Goal: Information Seeking & Learning: Learn about a topic

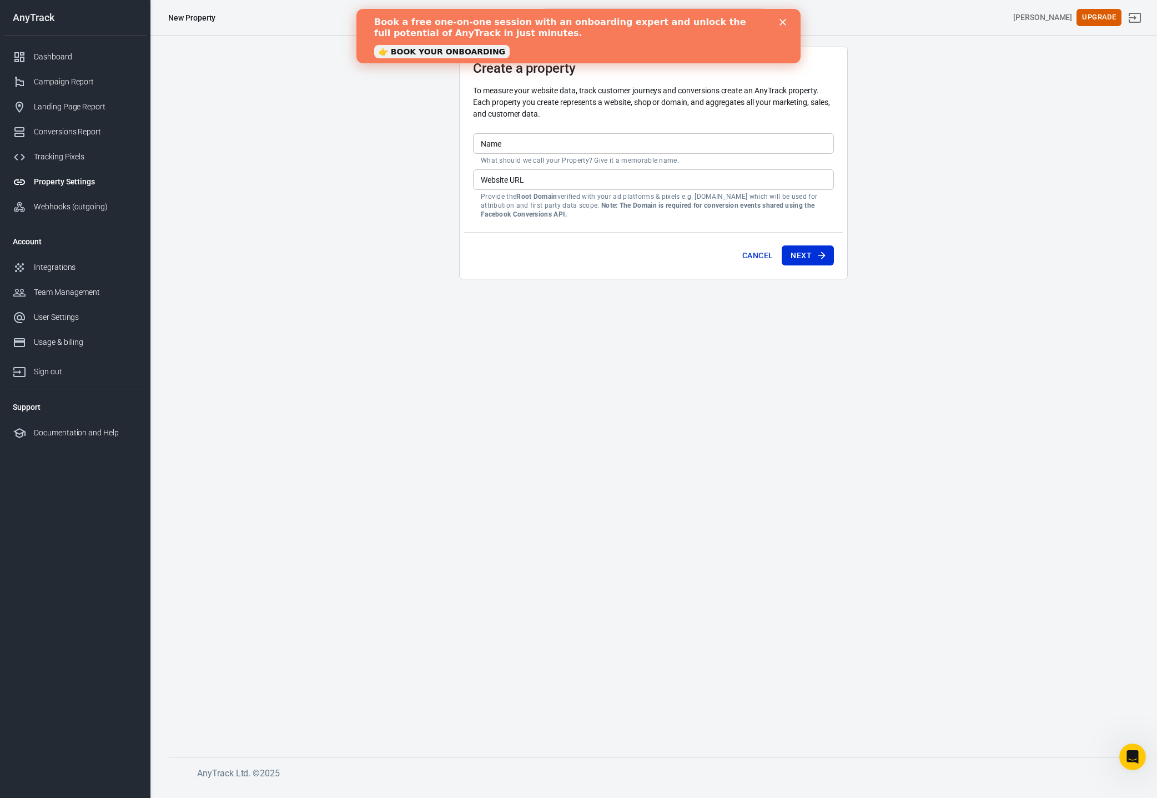
drag, startPoint x: 727, startPoint y: 451, endPoint x: 622, endPoint y: 281, distance: 200.2
click at [727, 450] on main "Create a property To measure your website data, track customer journeys and con…" at bounding box center [653, 393] width 968 height 692
drag, startPoint x: 585, startPoint y: 386, endPoint x: 579, endPoint y: 382, distance: 7.7
click at [586, 386] on main "Create a property To measure your website data, track customer journeys and con…" at bounding box center [653, 393] width 968 height 692
click at [425, 20] on b "Book a free one-on-one session with an onboarding expert and unlock the full po…" at bounding box center [560, 28] width 372 height 22
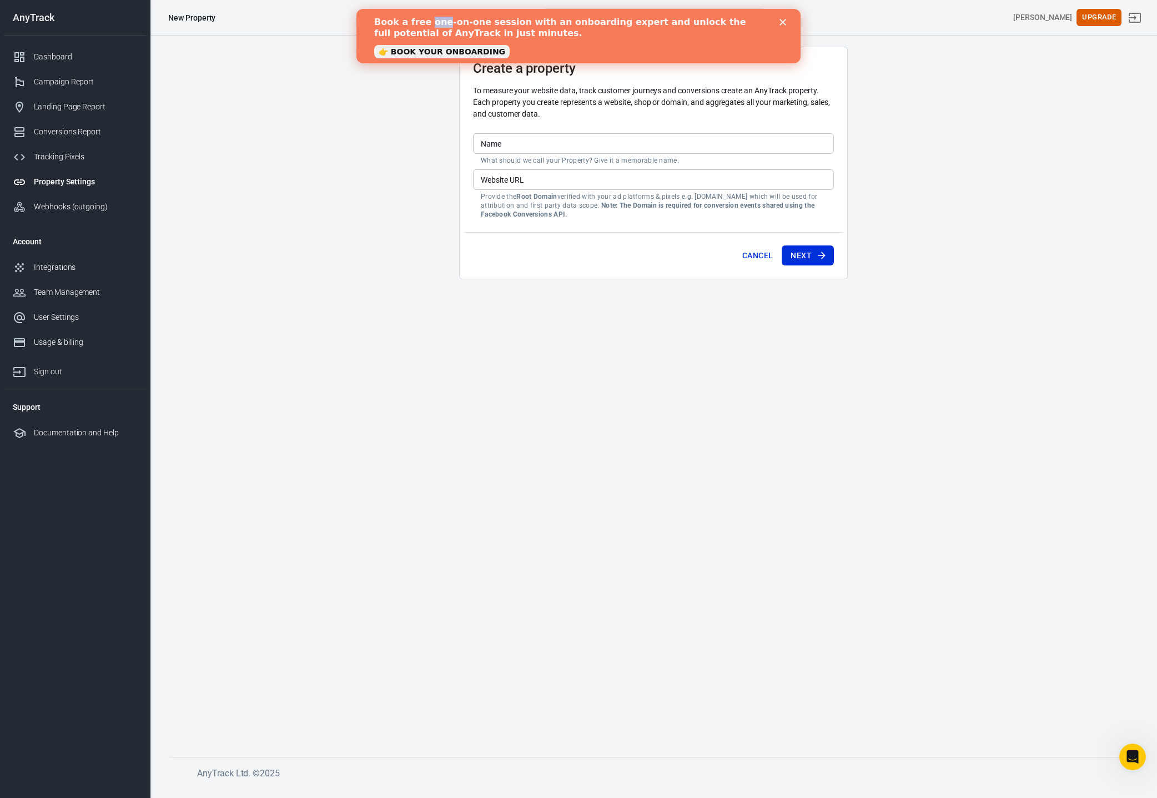
click at [425, 20] on b "Book a free one-on-one session with an onboarding expert and unlock the full po…" at bounding box center [560, 28] width 372 height 22
click at [403, 51] on link "👉 BOOK YOUR ONBOARDING" at bounding box center [441, 51] width 135 height 13
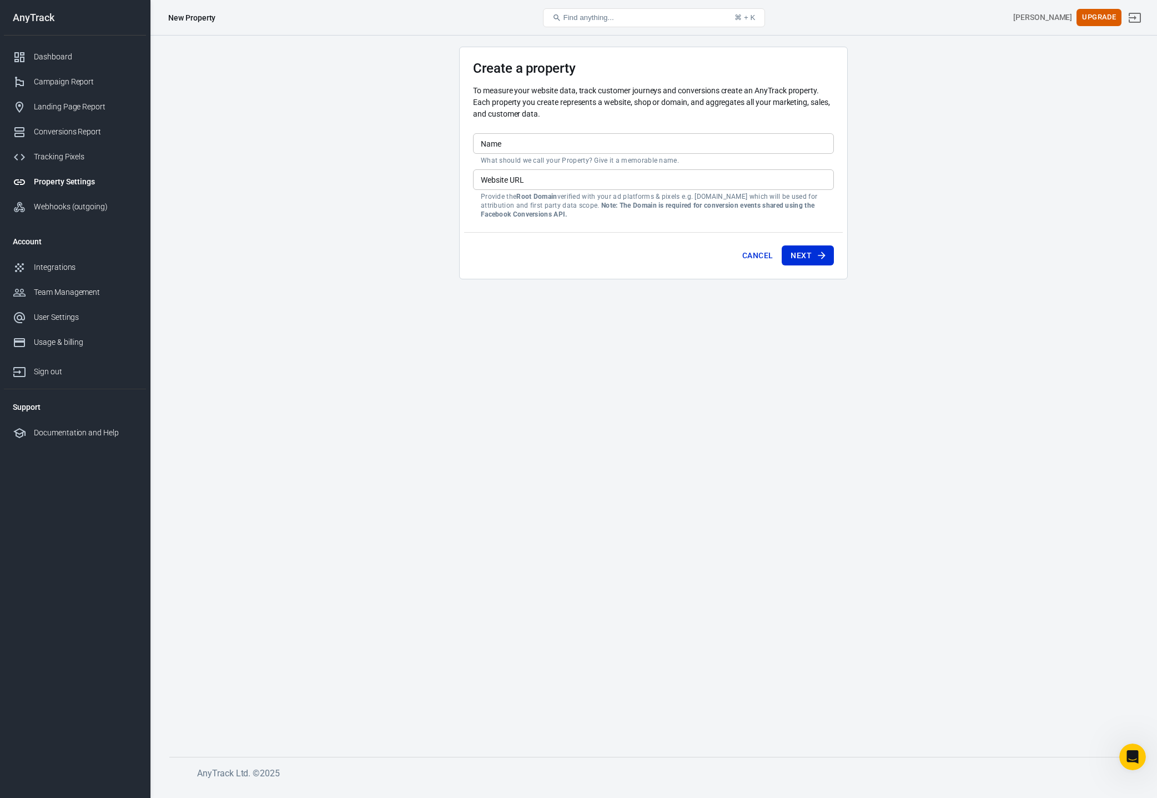
drag, startPoint x: 1108, startPoint y: 306, endPoint x: 900, endPoint y: 231, distance: 220.8
click at [1107, 305] on main "Create a property To measure your website data, track customer journeys and con…" at bounding box center [653, 393] width 968 height 692
click at [622, 149] on input "Name" at bounding box center [653, 143] width 361 height 21
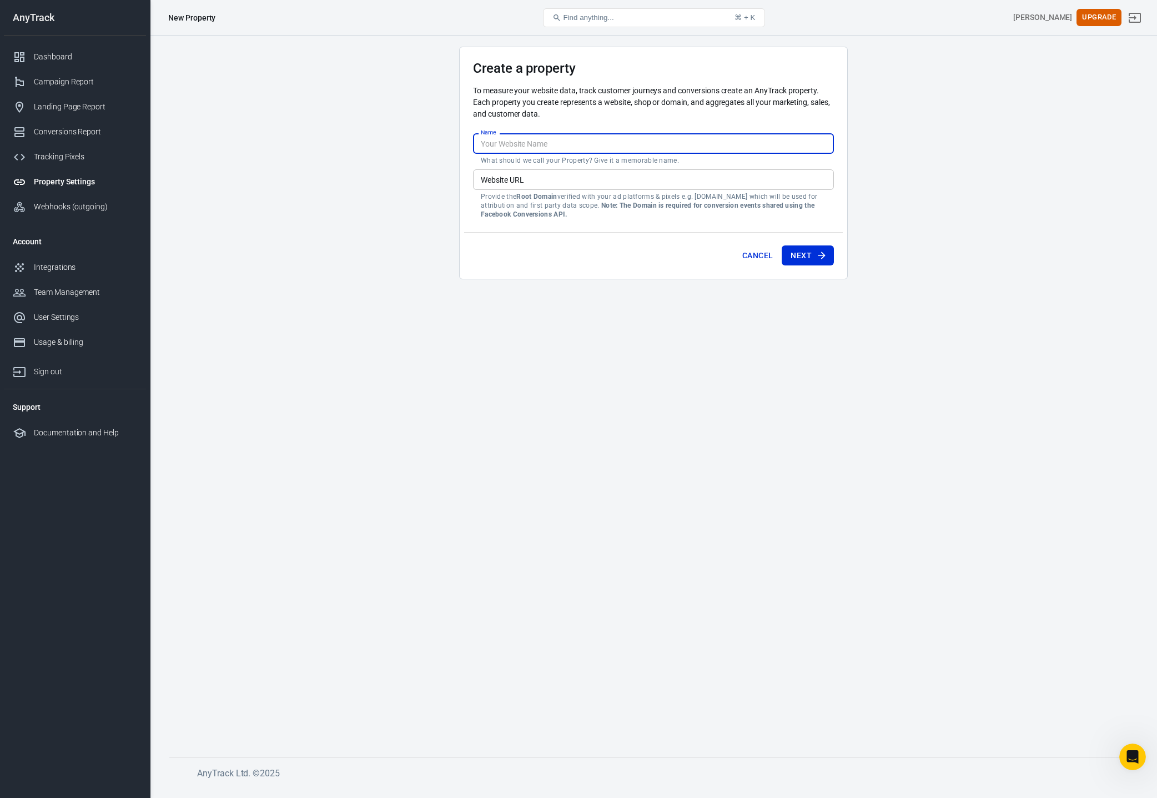
click at [985, 130] on main "Create a property To measure your website data, track customer journeys and con…" at bounding box center [653, 393] width 968 height 692
click at [612, 92] on p "To measure your website data, track customer journeys and conversions create an…" at bounding box center [653, 102] width 361 height 35
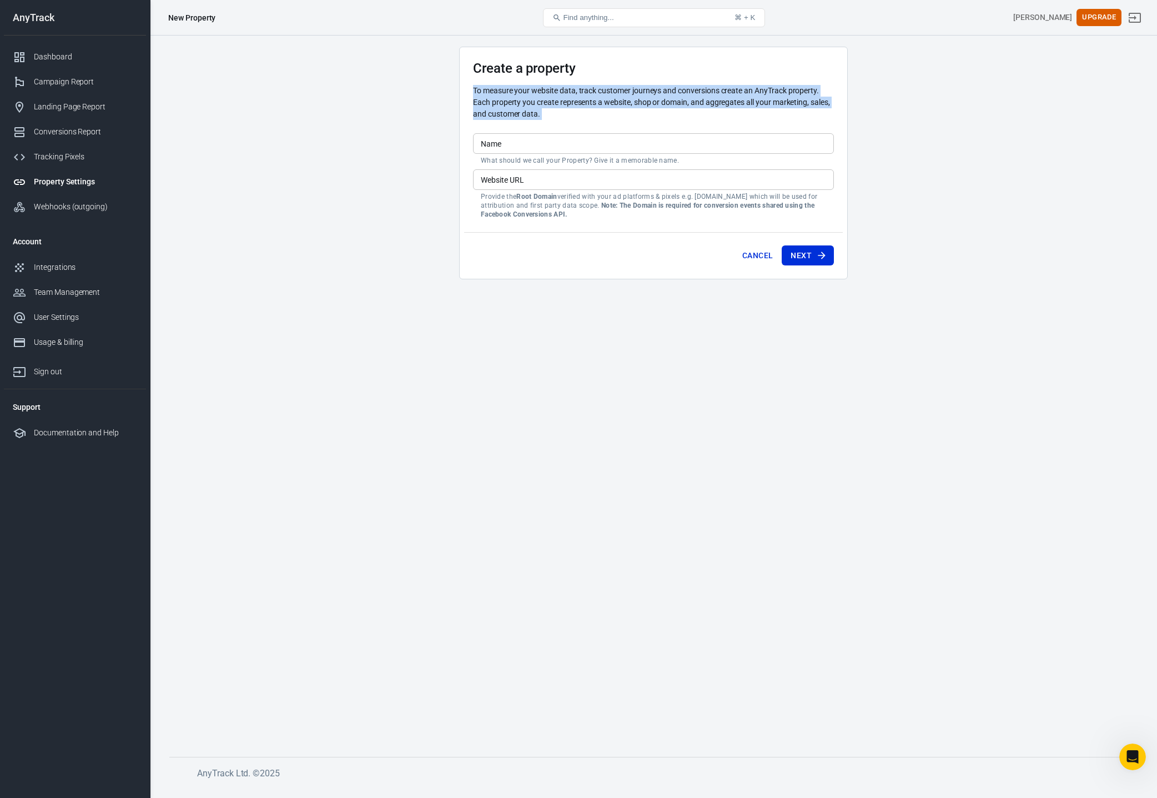
click at [612, 92] on p "To measure your website data, track customer journeys and conversions create an…" at bounding box center [653, 102] width 361 height 35
click at [669, 102] on p "To measure your website data, track customer journeys and conversions create an…" at bounding box center [653, 102] width 361 height 35
click at [775, 108] on p "To measure your website data, track customer journeys and conversions create an…" at bounding box center [653, 102] width 361 height 35
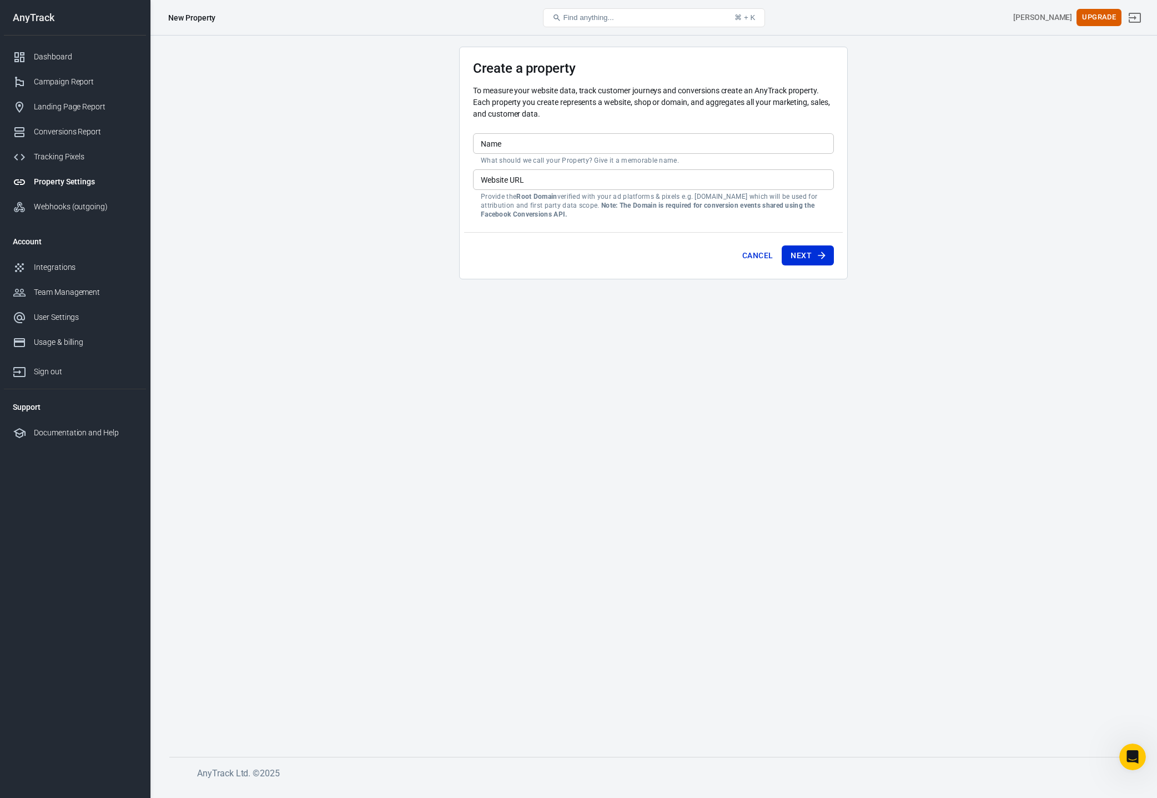
click at [915, 103] on main "Create a property To measure your website data, track customer journeys and con…" at bounding box center [653, 393] width 968 height 692
click at [636, 93] on p "To measure your website data, track customer journeys and conversions create an…" at bounding box center [653, 102] width 361 height 35
click at [634, 103] on p "To measure your website data, track customer journeys and conversions create an…" at bounding box center [653, 102] width 361 height 35
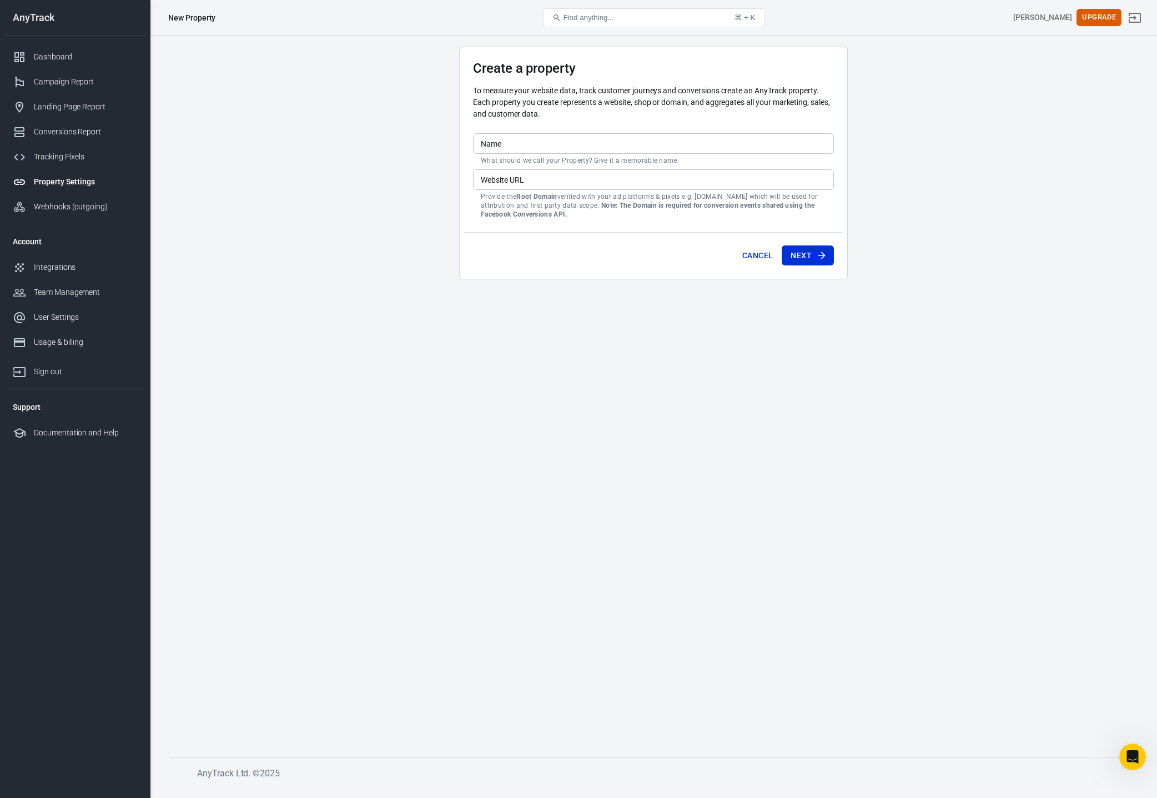
click at [281, 184] on main "Create a property To measure your website data, track customer journeys and con…" at bounding box center [653, 393] width 968 height 692
click at [46, 62] on div "Dashboard" at bounding box center [85, 57] width 103 height 12
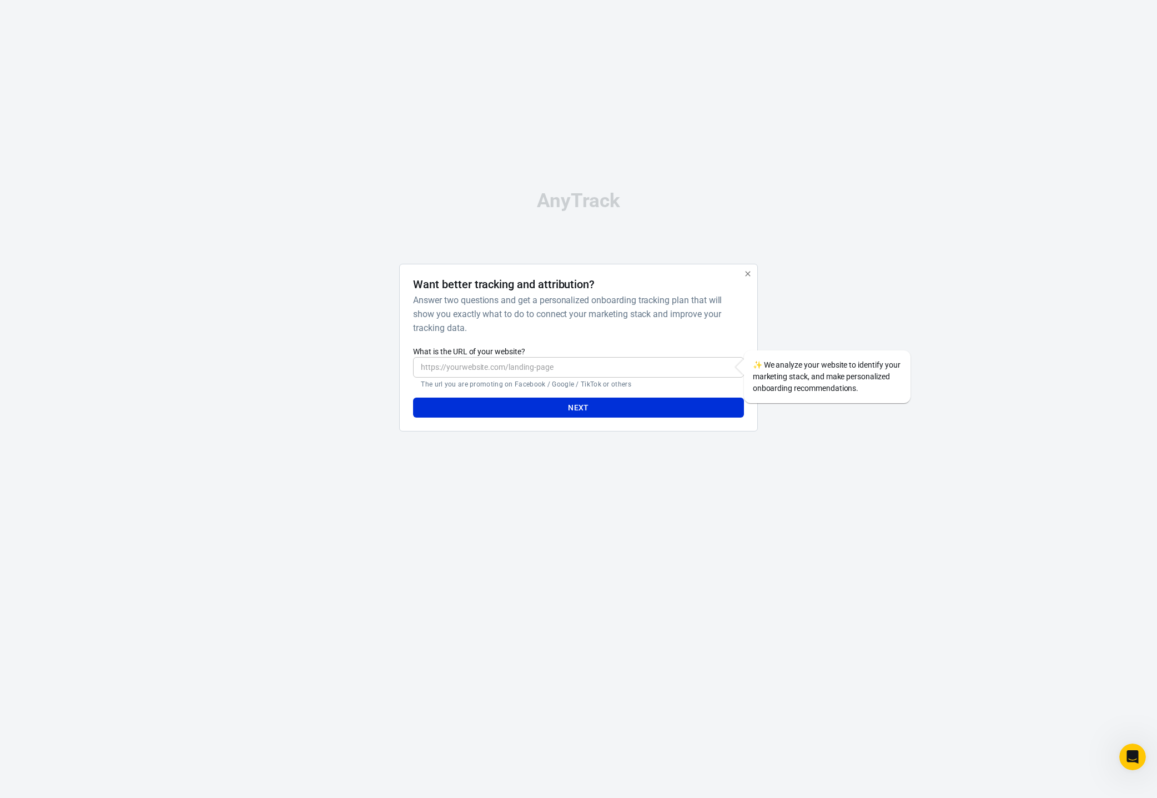
click at [631, 157] on div "AnyTrack Want better tracking and attribution? Answer two questions and get a p…" at bounding box center [578, 315] width 555 height 631
click at [659, 322] on h6 "Answer two questions and get a personalized onboarding tracking plan that will …" at bounding box center [576, 314] width 326 height 42
click at [769, 321] on div at bounding box center [811, 352] width 89 height 177
click at [745, 275] on icon "button" at bounding box center [748, 273] width 9 height 9
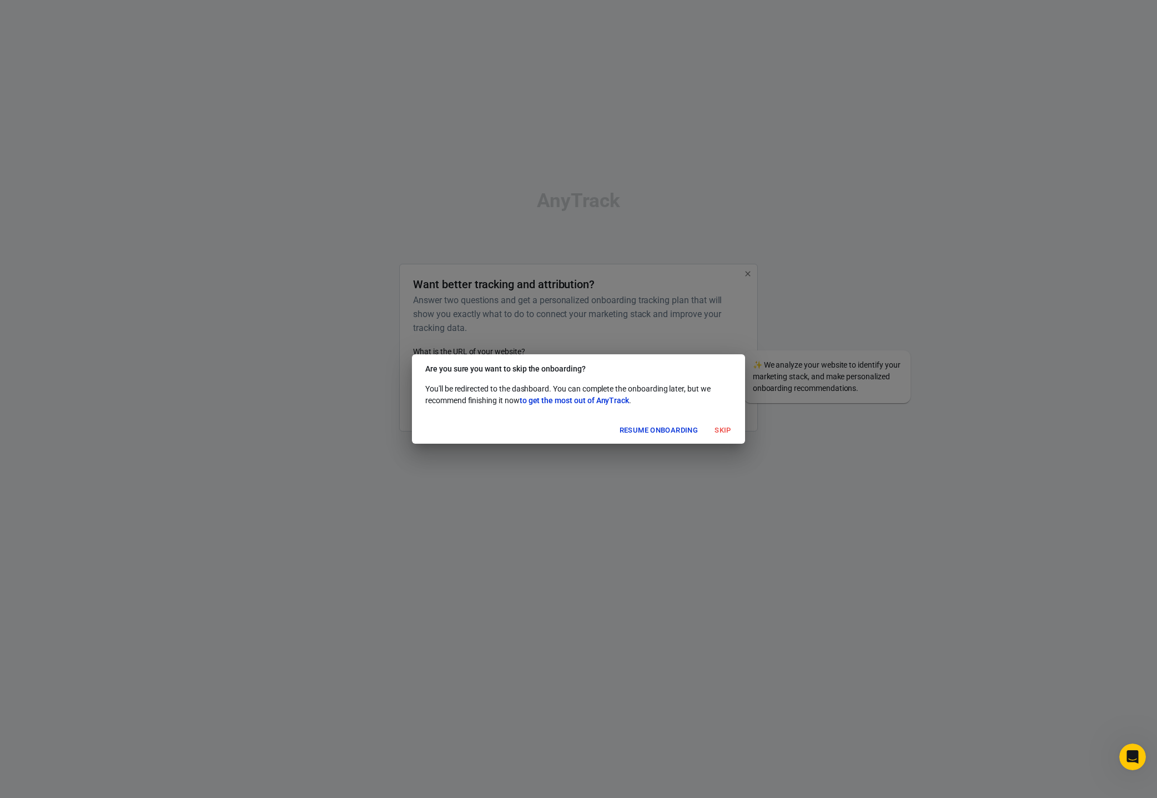
click at [726, 430] on button "Skip" at bounding box center [723, 430] width 36 height 17
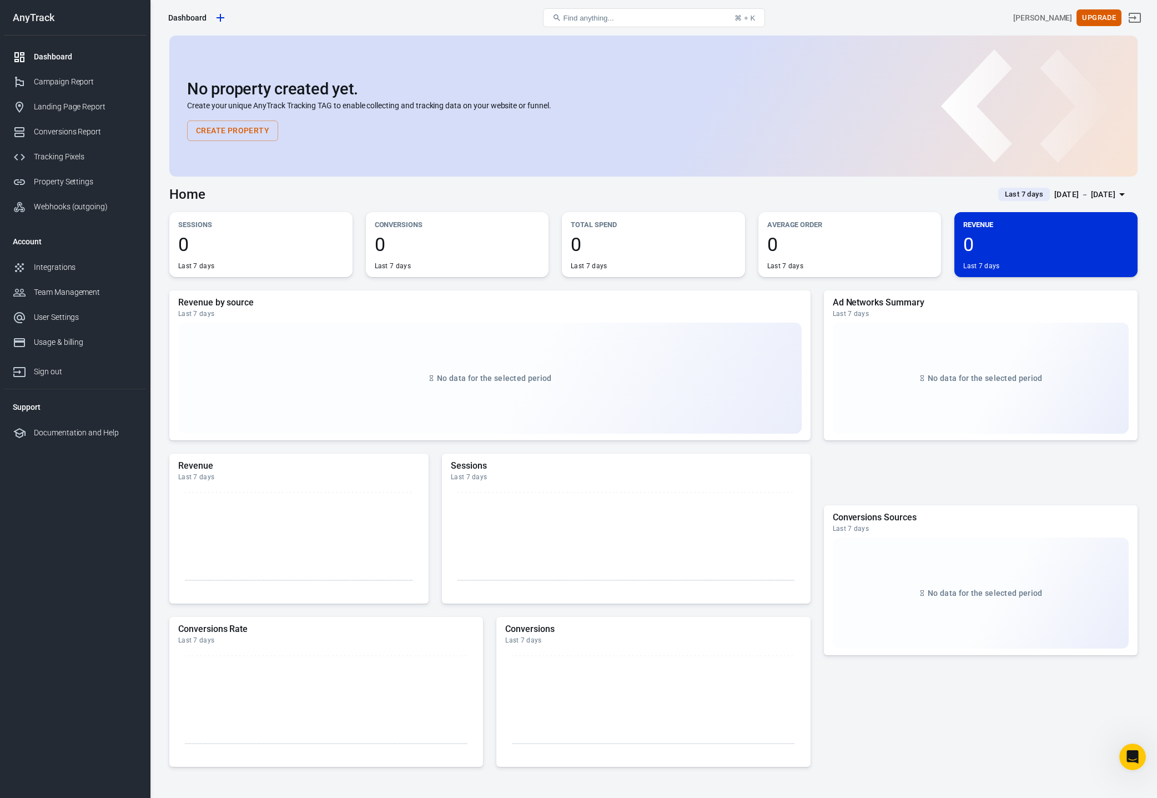
click at [724, 115] on div "No property created yet. Create your unique AnyTrack Tracking TAG to enable col…" at bounding box center [653, 110] width 933 height 61
click at [358, 39] on div "No property created yet. Create your unique AnyTrack Tracking TAG to enable col…" at bounding box center [653, 106] width 968 height 141
click at [579, 103] on p "Create your unique AnyTrack Tracking TAG to enable collecting and tracking data…" at bounding box center [653, 106] width 933 height 12
click at [825, 102] on p "Create your unique AnyTrack Tracking TAG to enable collecting and tracking data…" at bounding box center [653, 106] width 933 height 12
click at [61, 87] on div "Campaign Report" at bounding box center [85, 82] width 103 height 12
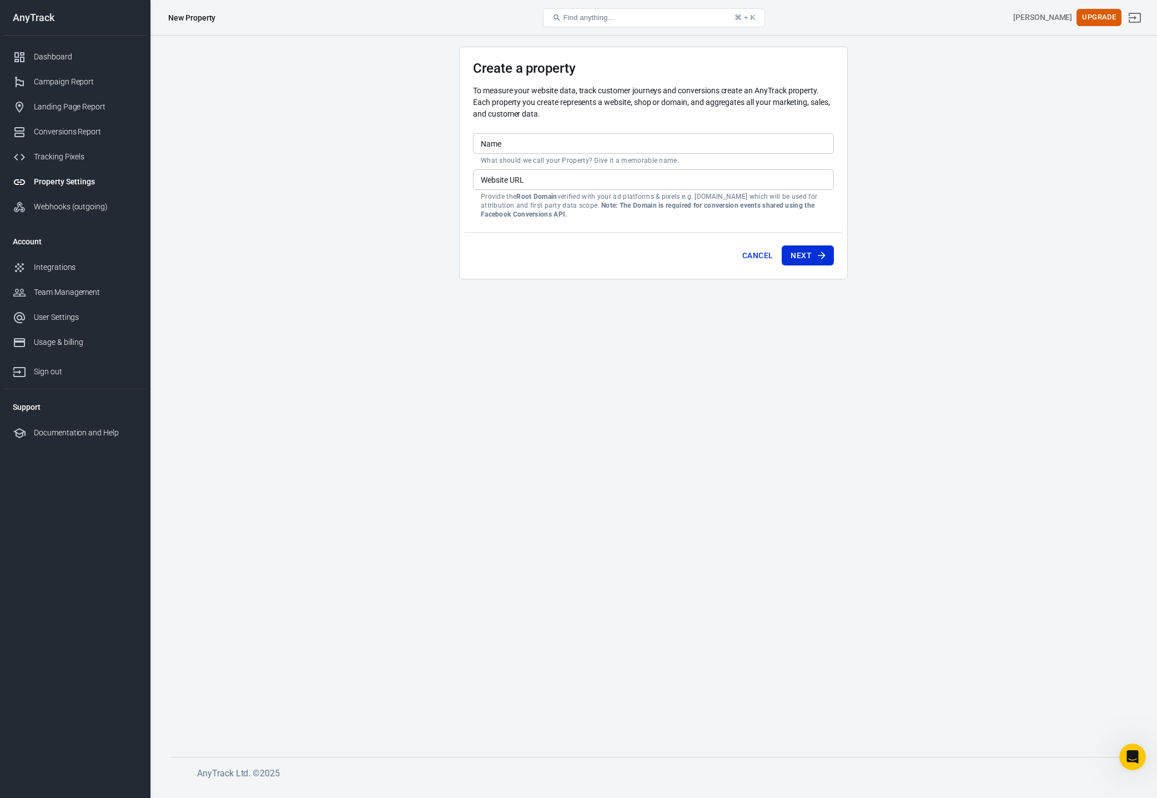
click at [206, 135] on main "Create a property To measure your website data, track customer journeys and con…" at bounding box center [653, 393] width 968 height 692
click at [57, 109] on div "Landing Page Report" at bounding box center [85, 107] width 103 height 12
click at [55, 132] on div "Conversions Report" at bounding box center [85, 132] width 103 height 12
click at [76, 135] on div "Conversions Report" at bounding box center [85, 132] width 103 height 12
click at [49, 159] on div "Tracking Pixels" at bounding box center [85, 157] width 103 height 12
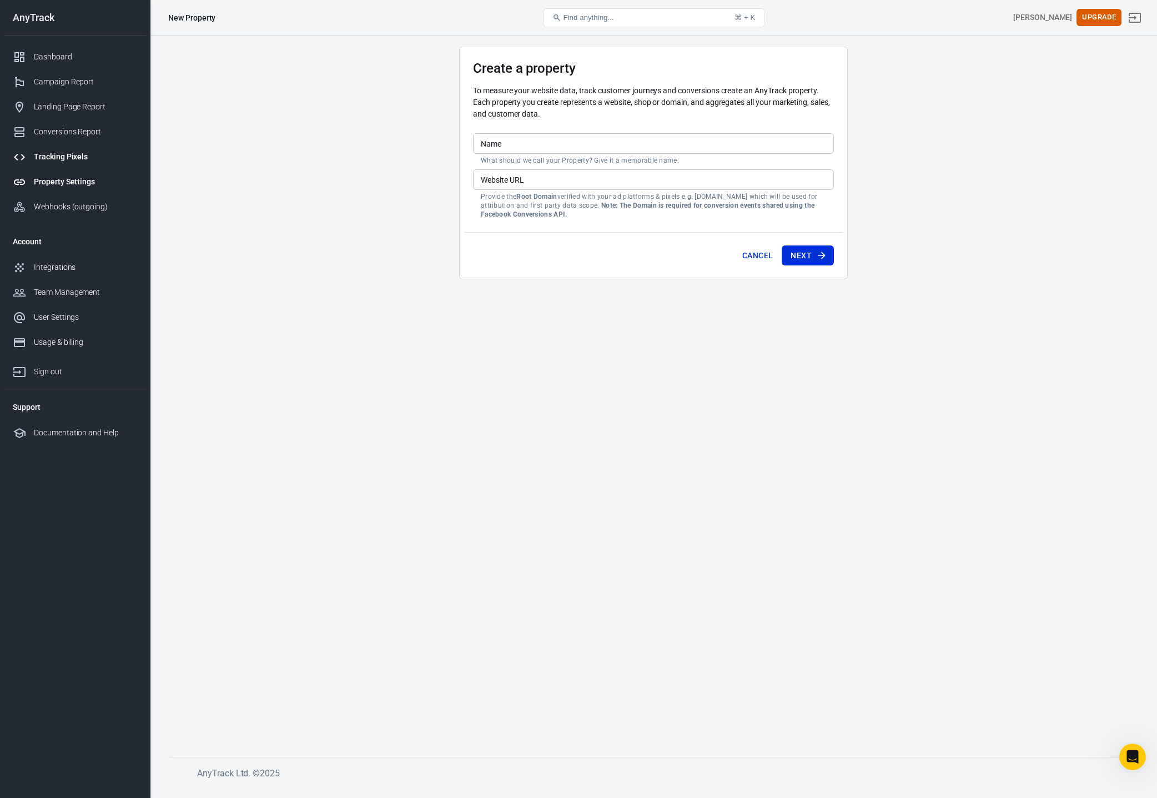
click at [49, 159] on div "Tracking Pixels" at bounding box center [85, 157] width 103 height 12
click at [42, 204] on div "Webhooks (outgoing)" at bounding box center [85, 207] width 103 height 12
click at [237, 237] on main "Create a property To measure your website data, track customer journeys and con…" at bounding box center [653, 393] width 968 height 692
click at [74, 269] on div "Integrations" at bounding box center [85, 268] width 103 height 12
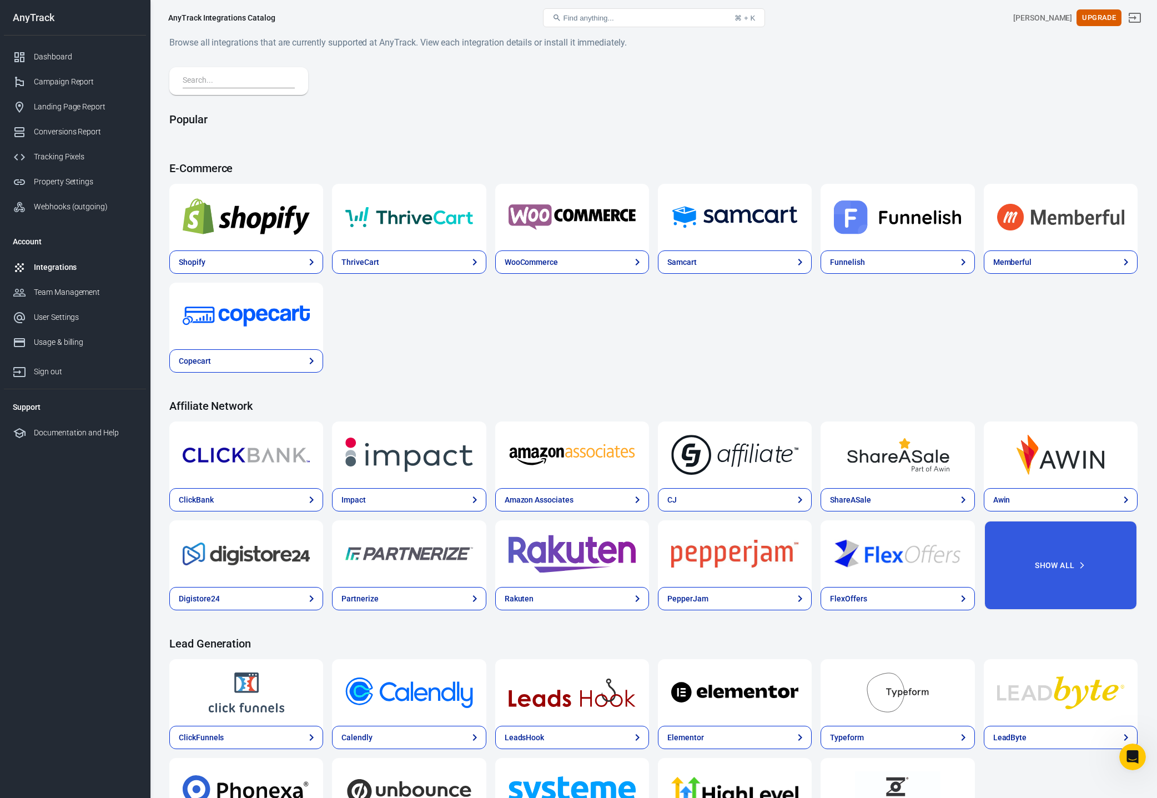
click at [649, 116] on h4 "Popular" at bounding box center [653, 119] width 968 height 13
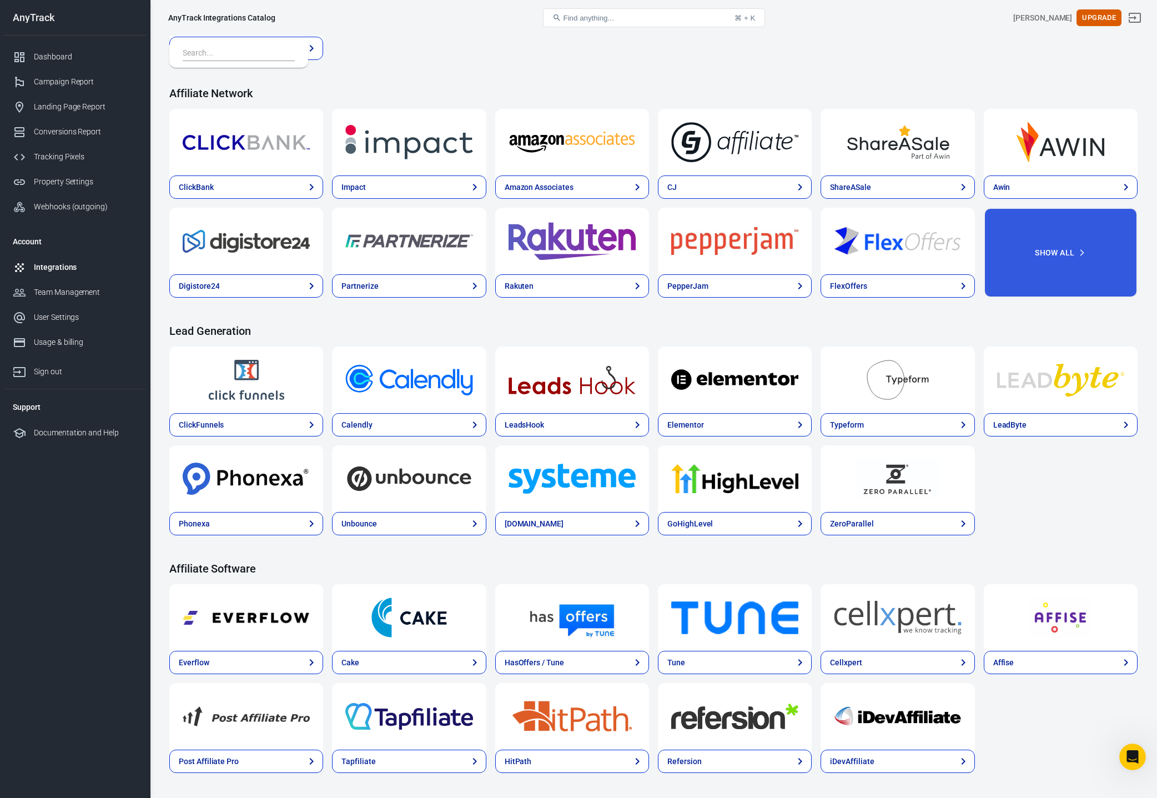
scroll to position [329, 0]
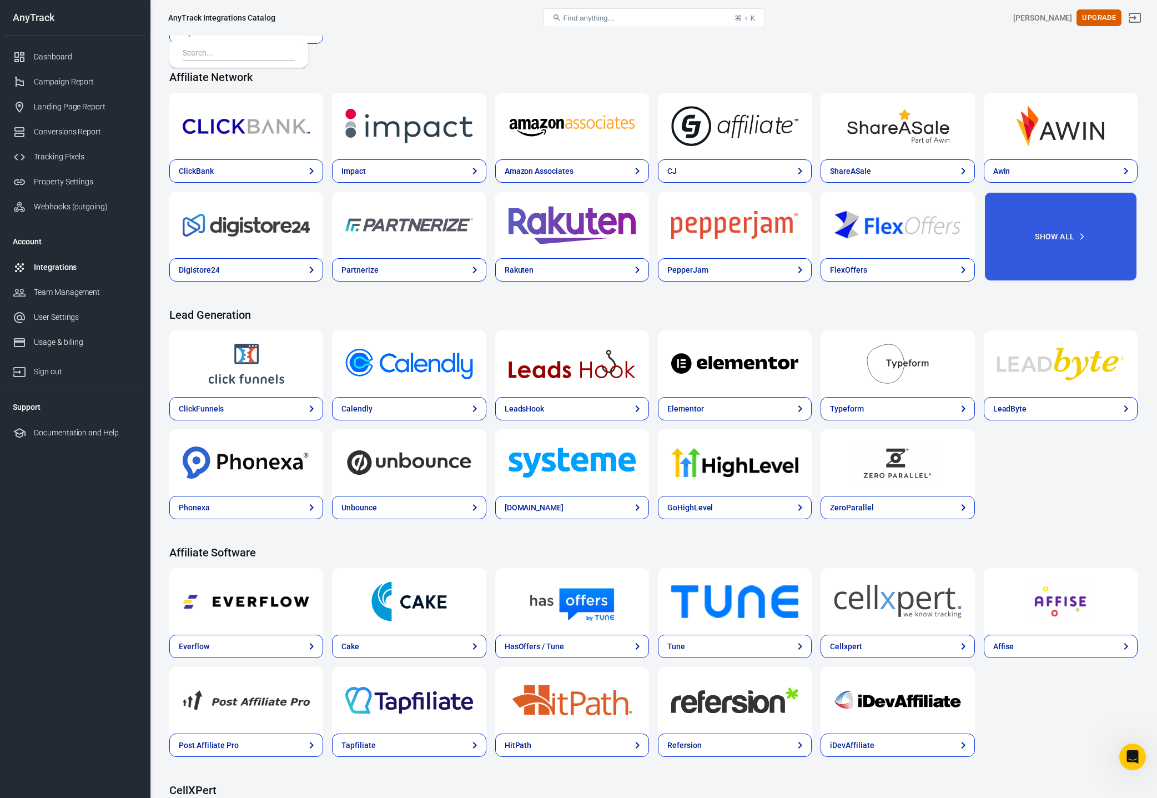
click at [1065, 473] on div "ClickFunnels Calendly LeadsHook Elementor Typeform LeadByte Phonexa Unbounce [D…" at bounding box center [653, 424] width 968 height 189
click at [797, 404] on icon at bounding box center [800, 408] width 13 height 13
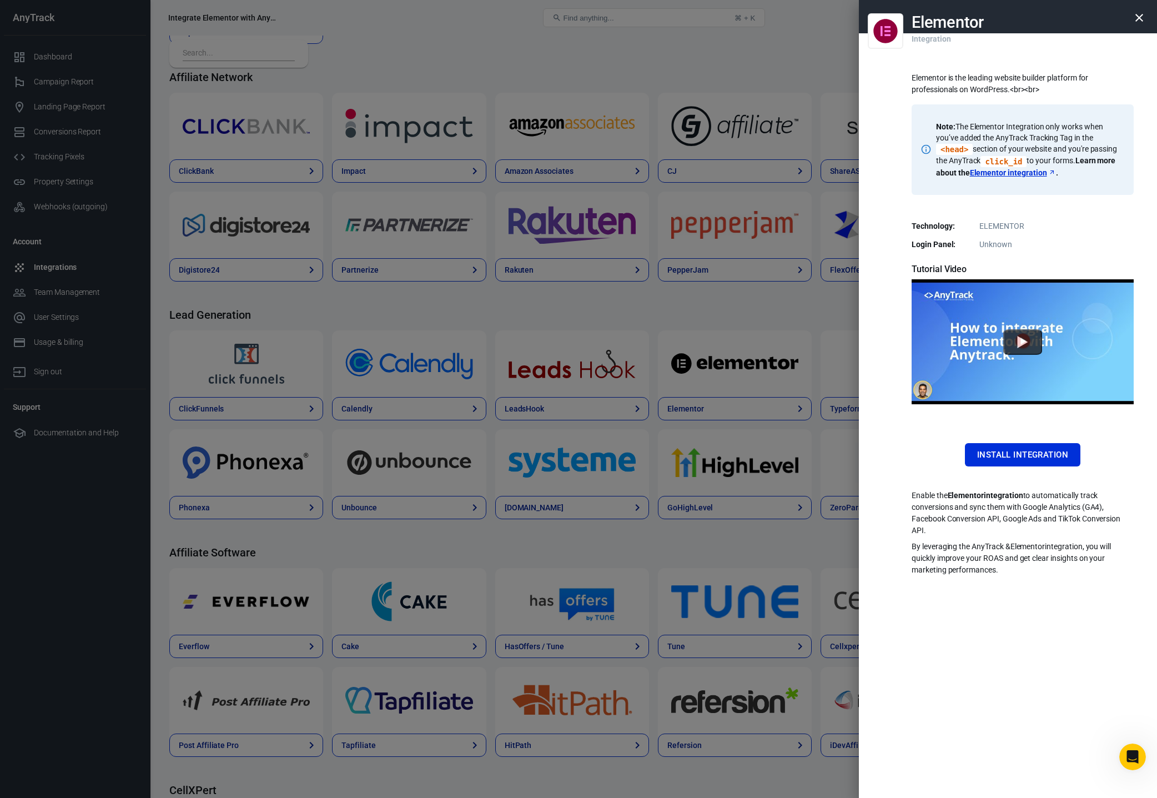
click at [1093, 241] on dd "Unknown" at bounding box center [1022, 245] width 209 height 12
click at [1076, 147] on p "Note: The Elementor Integration only works when you’ve added the AnyTrack Track…" at bounding box center [1028, 149] width 184 height 57
click at [1090, 218] on div "Elementor is the leading website builder platform for professionals on WordPres…" at bounding box center [1023, 319] width 222 height 511
click at [1112, 195] on div "Elementor is the leading website builder platform for professionals on WordPres…" at bounding box center [1023, 142] width 222 height 140
click at [1099, 213] on div "Elementor is the leading website builder platform for professionals on WordPres…" at bounding box center [1023, 319] width 222 height 511
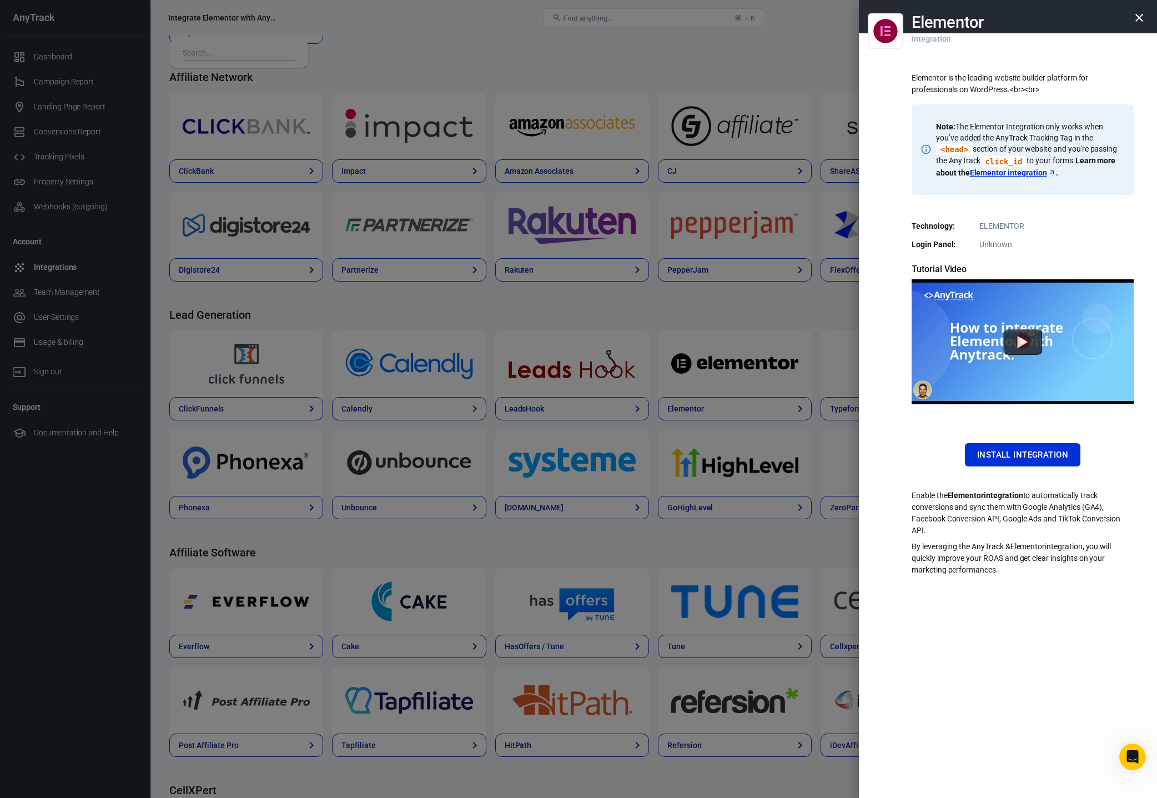
click at [1140, 17] on icon "button" at bounding box center [1140, 18] width 8 height 8
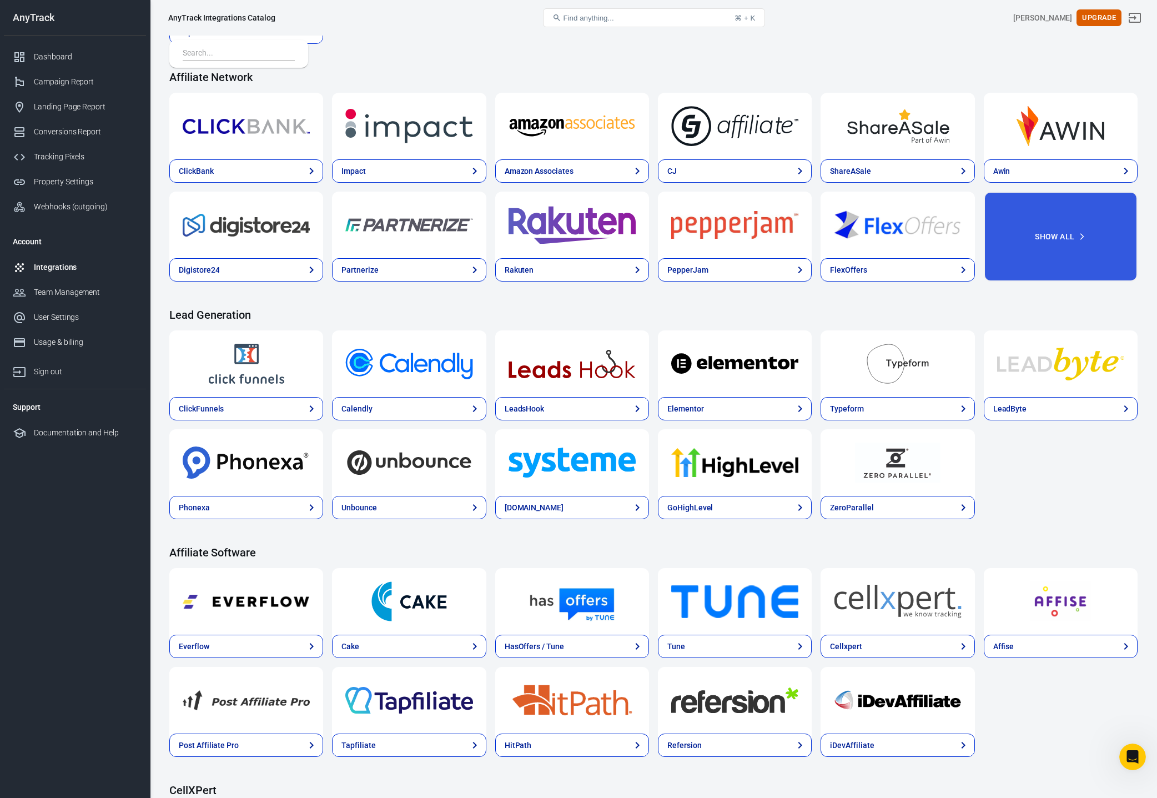
click at [750, 481] on img at bounding box center [734, 463] width 127 height 40
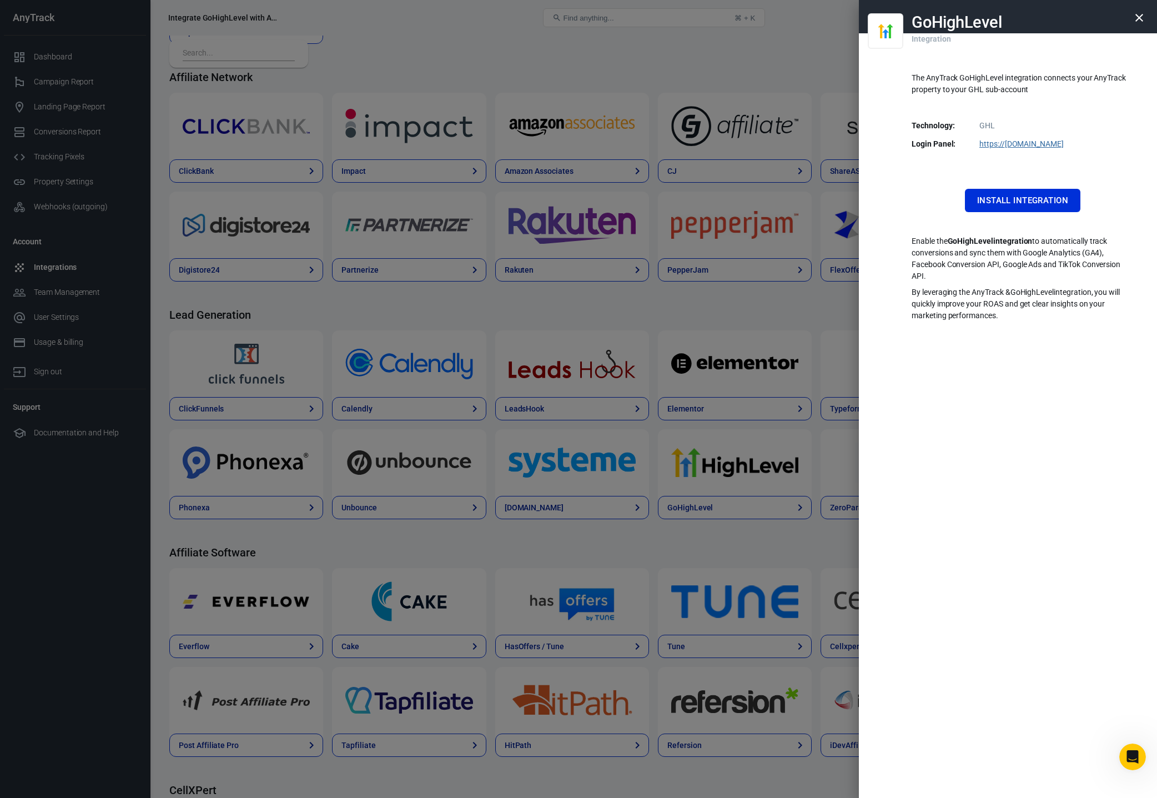
click at [1103, 244] on p "Enable the GoHighLevel integration to automatically track conversions and sync …" at bounding box center [1023, 258] width 222 height 47
click at [1062, 256] on p "Enable the GoHighLevel integration to automatically track conversions and sync …" at bounding box center [1023, 258] width 222 height 47
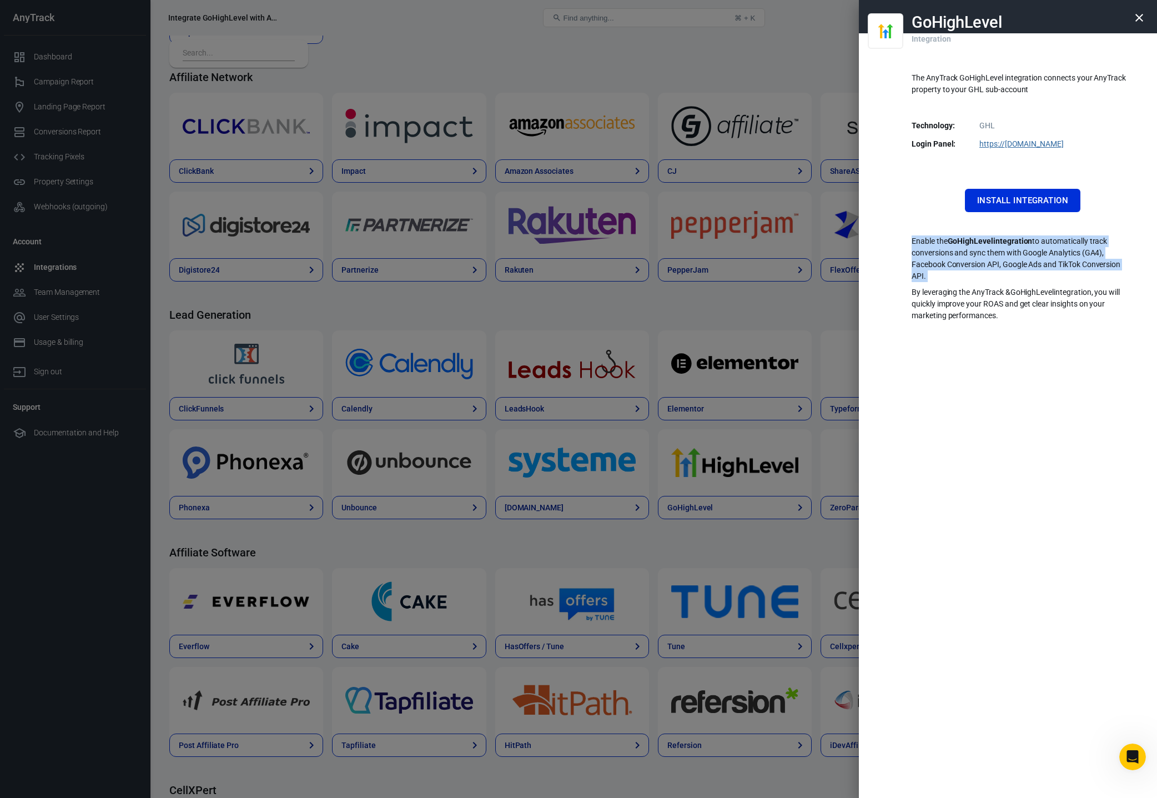
click at [1062, 256] on p "Enable the GoHighLevel integration to automatically track conversions and sync …" at bounding box center [1023, 258] width 222 height 47
click at [1060, 257] on p "Enable the GoHighLevel integration to automatically track conversions and sync …" at bounding box center [1023, 258] width 222 height 47
click at [1062, 260] on p "Enable the GoHighLevel integration to automatically track conversions and sync …" at bounding box center [1023, 258] width 222 height 47
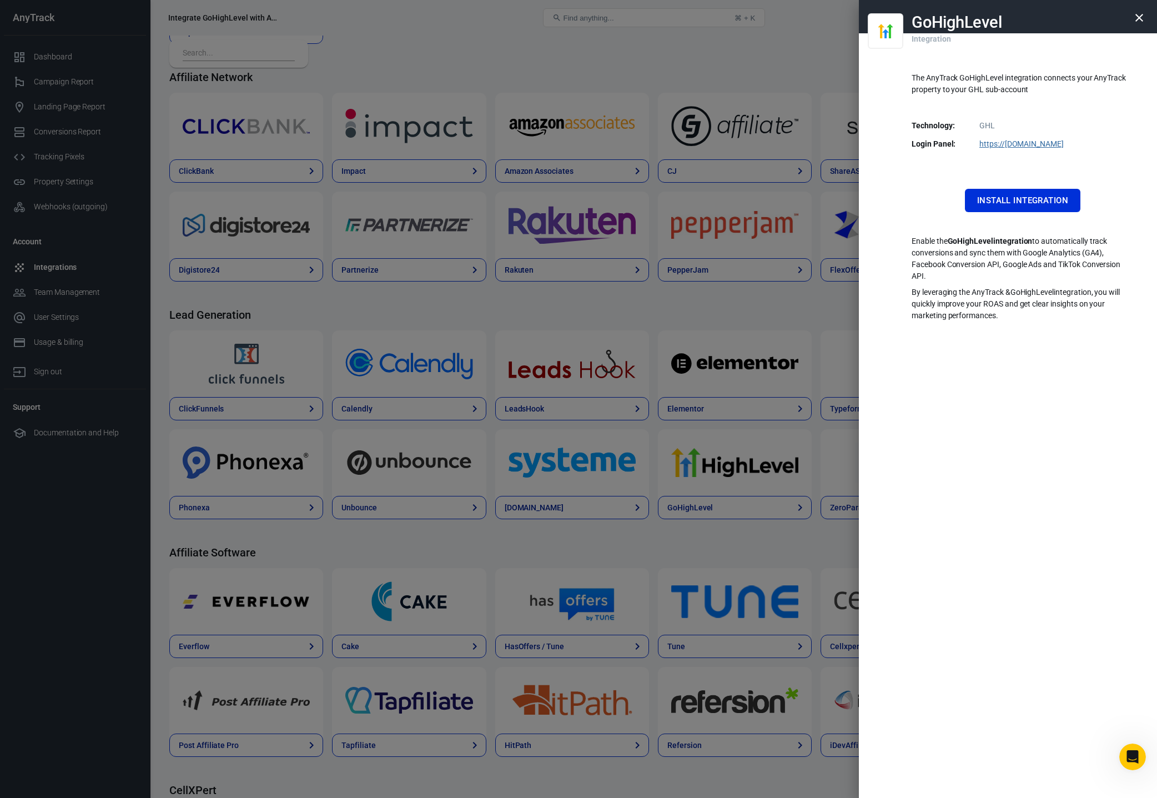
click at [1115, 178] on div "The AnyTrack GoHighLevel integration connects your AnyTrack property to your GH…" at bounding box center [1023, 192] width 222 height 257
click at [1073, 344] on div "GoHighLevel Integration The AnyTrack GoHighLevel integration connects your AnyT…" at bounding box center [1008, 399] width 298 height 798
click at [1133, 18] on icon "button" at bounding box center [1139, 17] width 13 height 13
